Goal: Communication & Community: Answer question/provide support

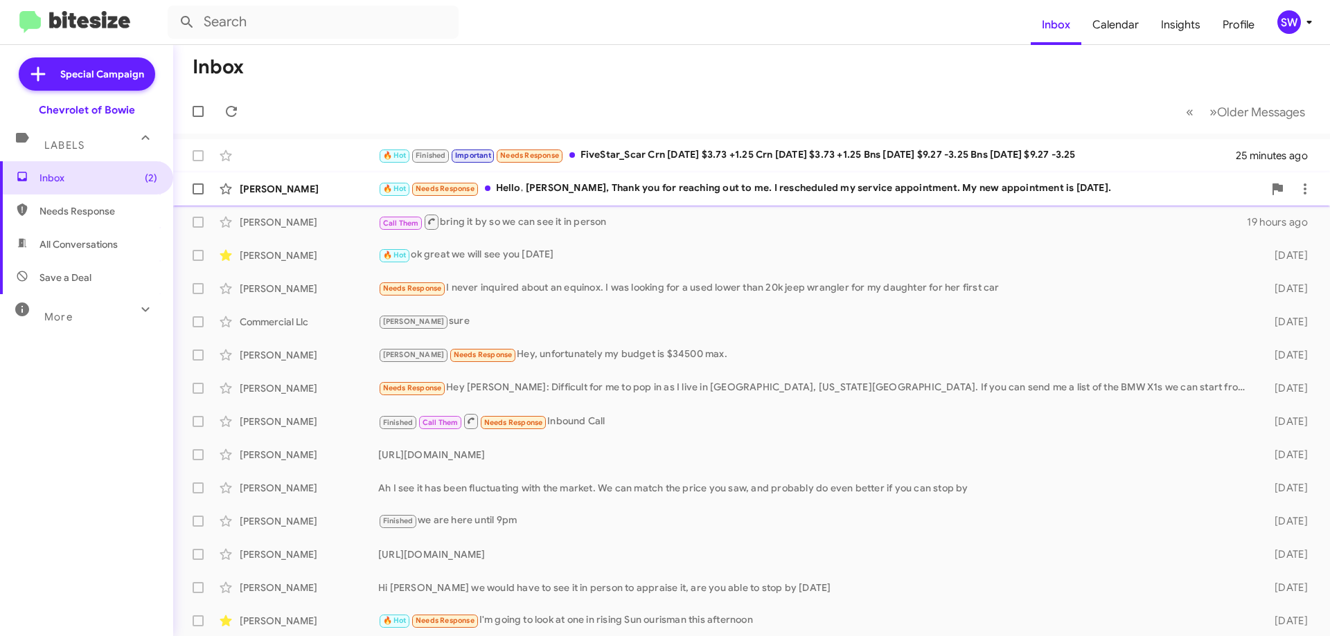
click at [603, 199] on div "[PERSON_NAME] 🔥 Hot Needs Response Hello, [PERSON_NAME], Thank you for reaching…" at bounding box center [751, 189] width 1134 height 28
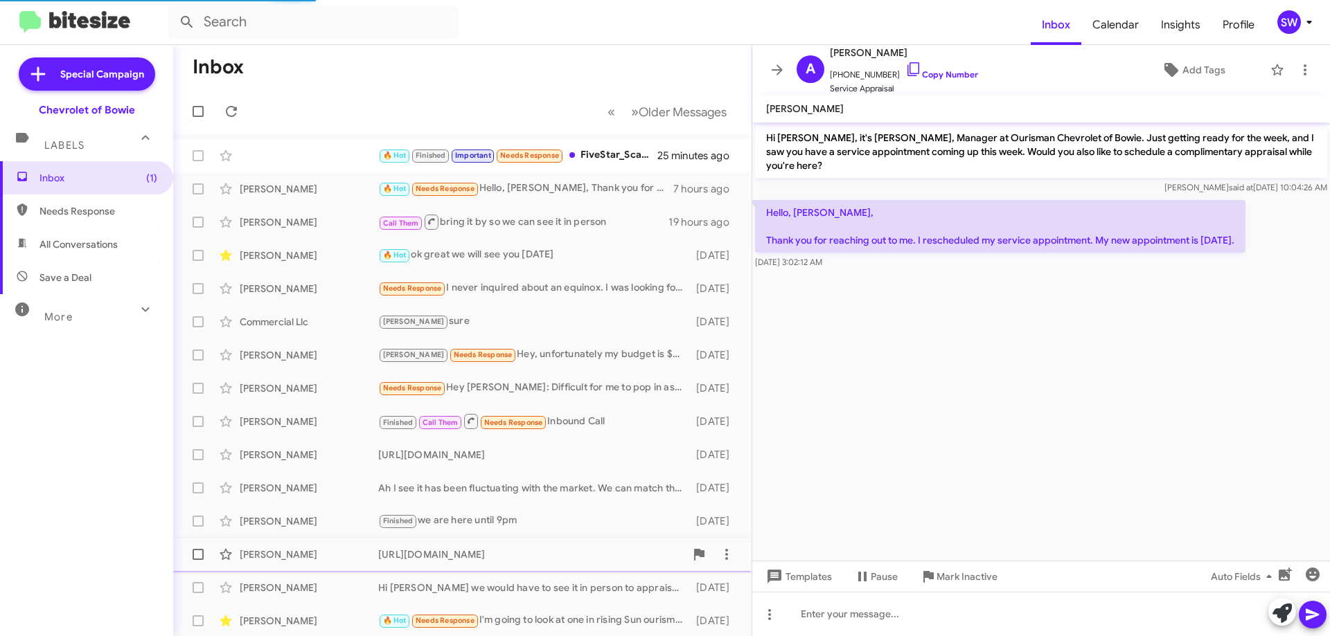
drag, startPoint x: 973, startPoint y: 575, endPoint x: 1014, endPoint y: 556, distance: 44.9
click at [973, 575] on span "Mark Inactive" at bounding box center [966, 576] width 61 height 25
